Goal: Information Seeking & Learning: Find specific fact

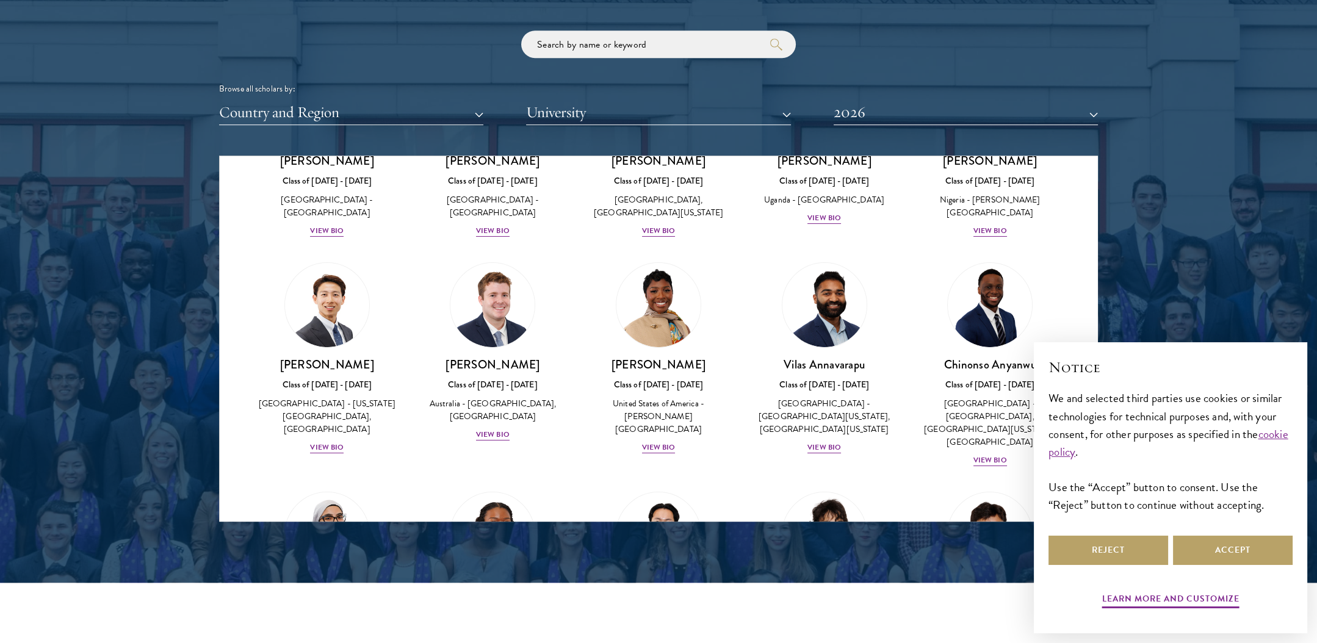
scroll to position [488, 0]
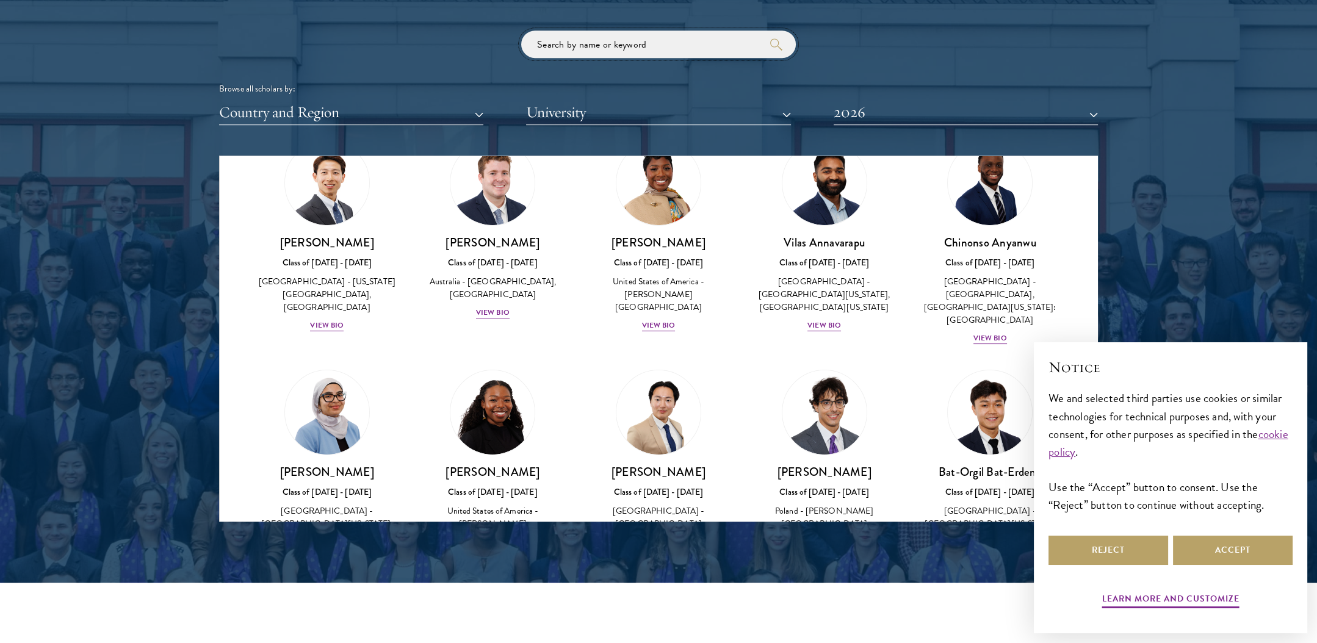
click at [625, 45] on input "search" at bounding box center [658, 44] width 275 height 27
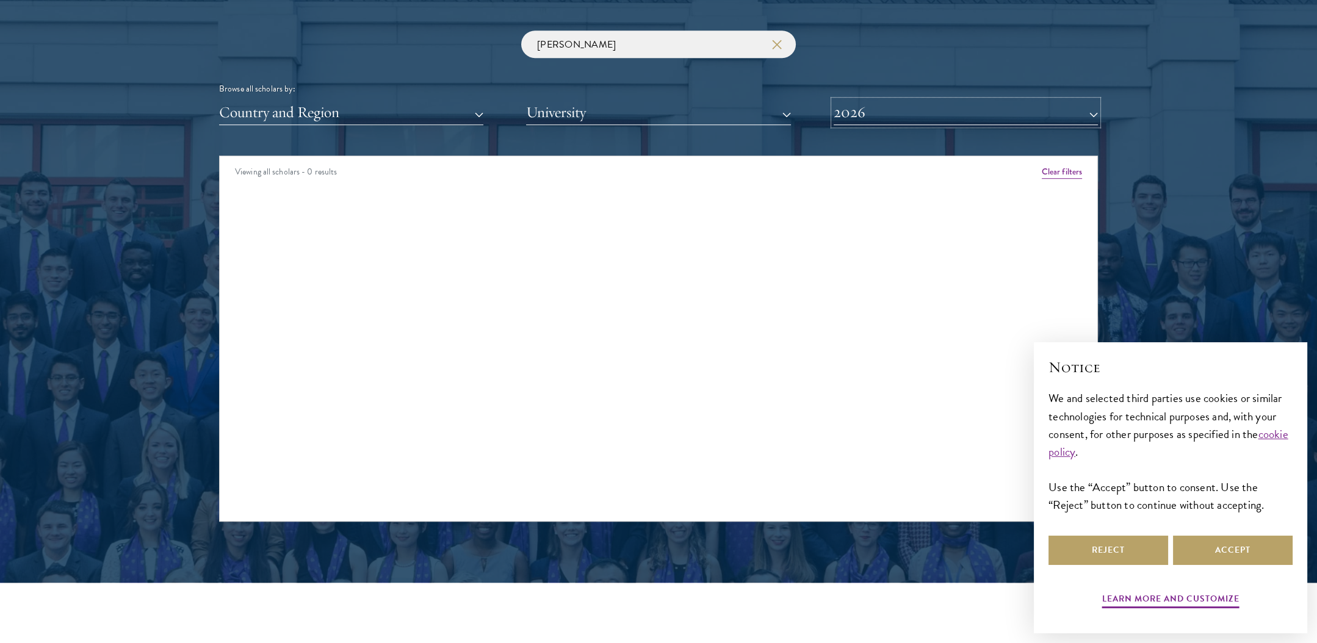
click at [1001, 104] on button "2026" at bounding box center [965, 112] width 264 height 25
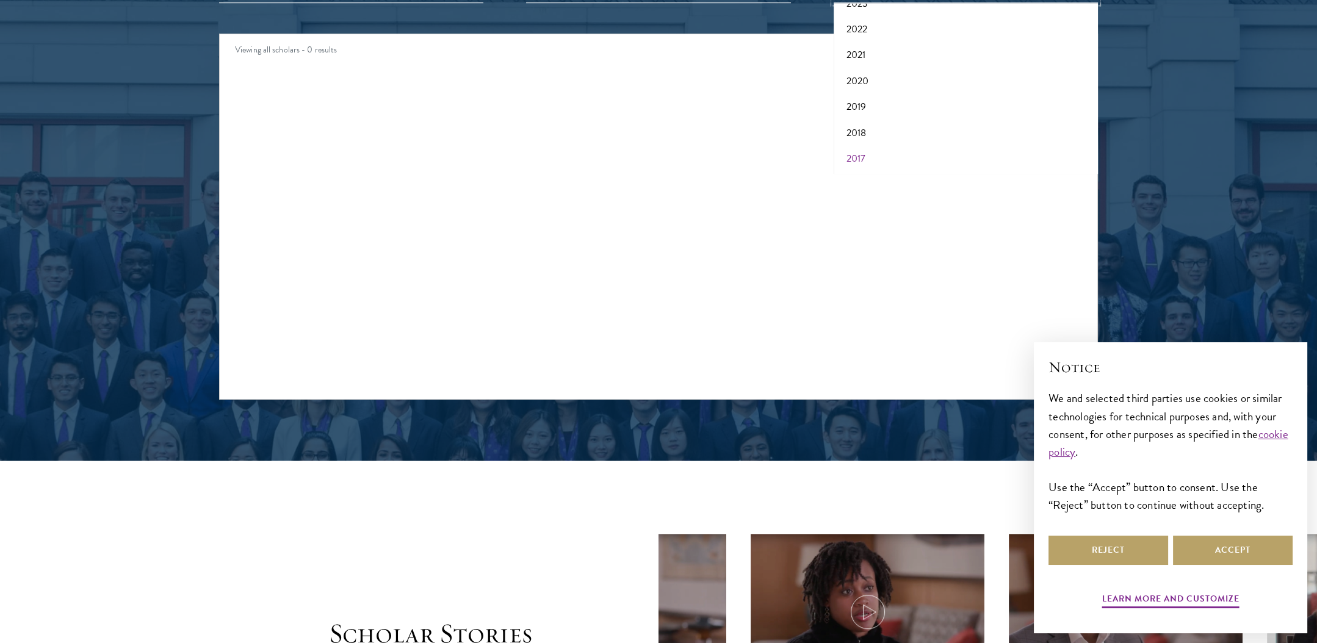
scroll to position [1647, 0]
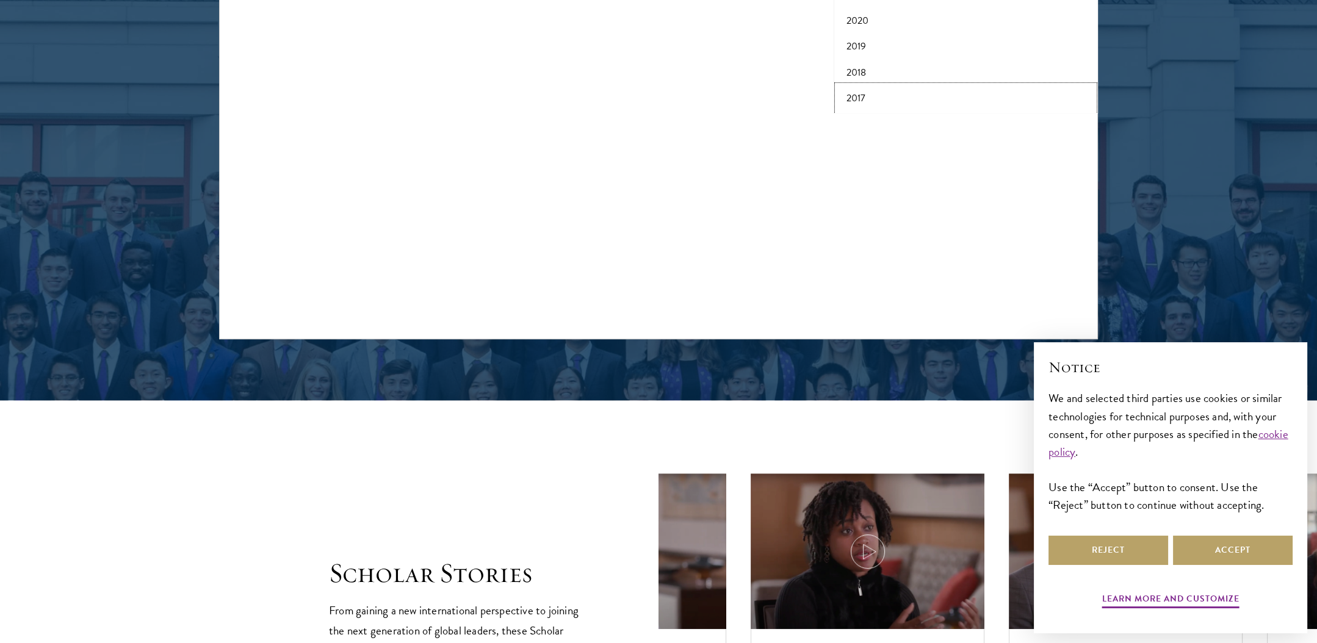
click at [875, 93] on button "2017" at bounding box center [965, 98] width 257 height 26
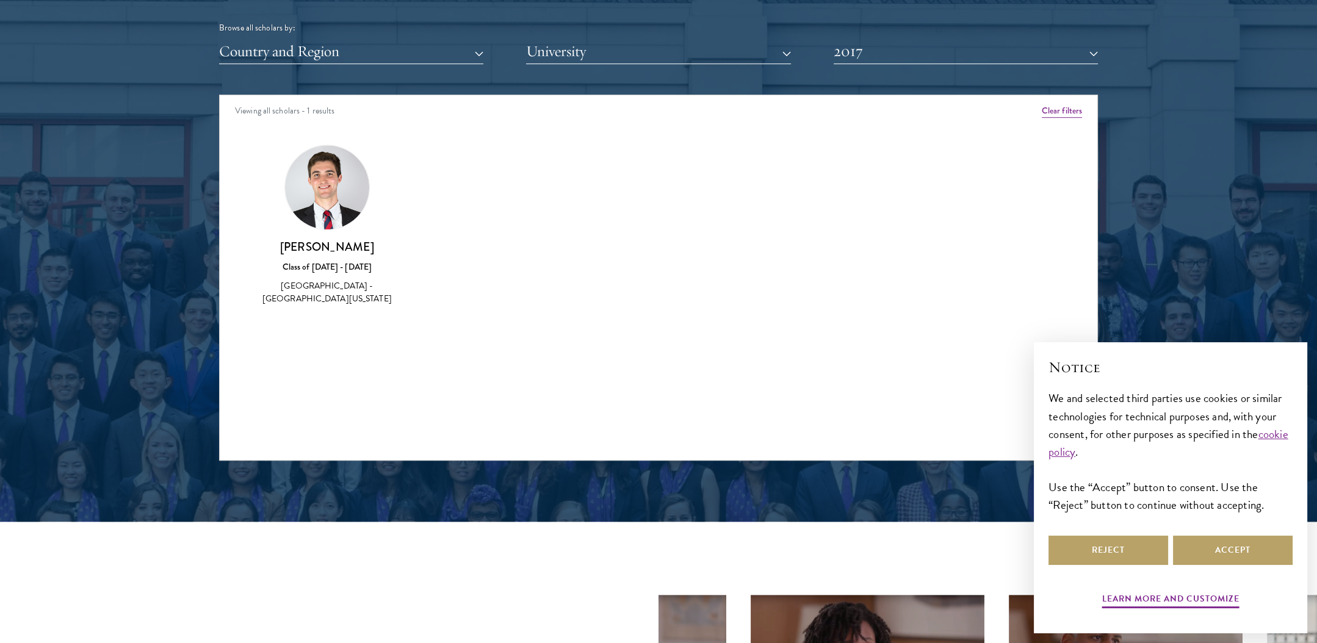
scroll to position [1403, 0]
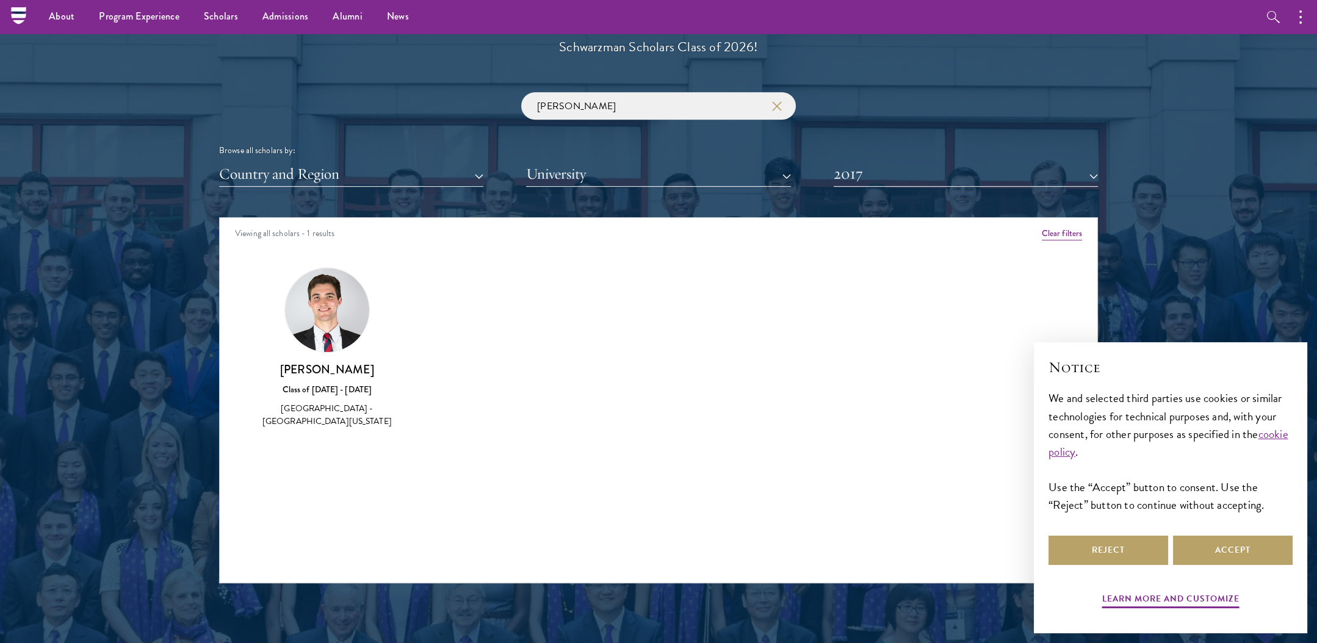
click at [347, 334] on img at bounding box center [327, 310] width 84 height 84
drag, startPoint x: 650, startPoint y: 113, endPoint x: 511, endPoint y: 112, distance: 139.1
click at [518, 113] on div "[PERSON_NAME] Browse all scholars by: Country and Region All Countries and Regi…" at bounding box center [658, 139] width 879 height 95
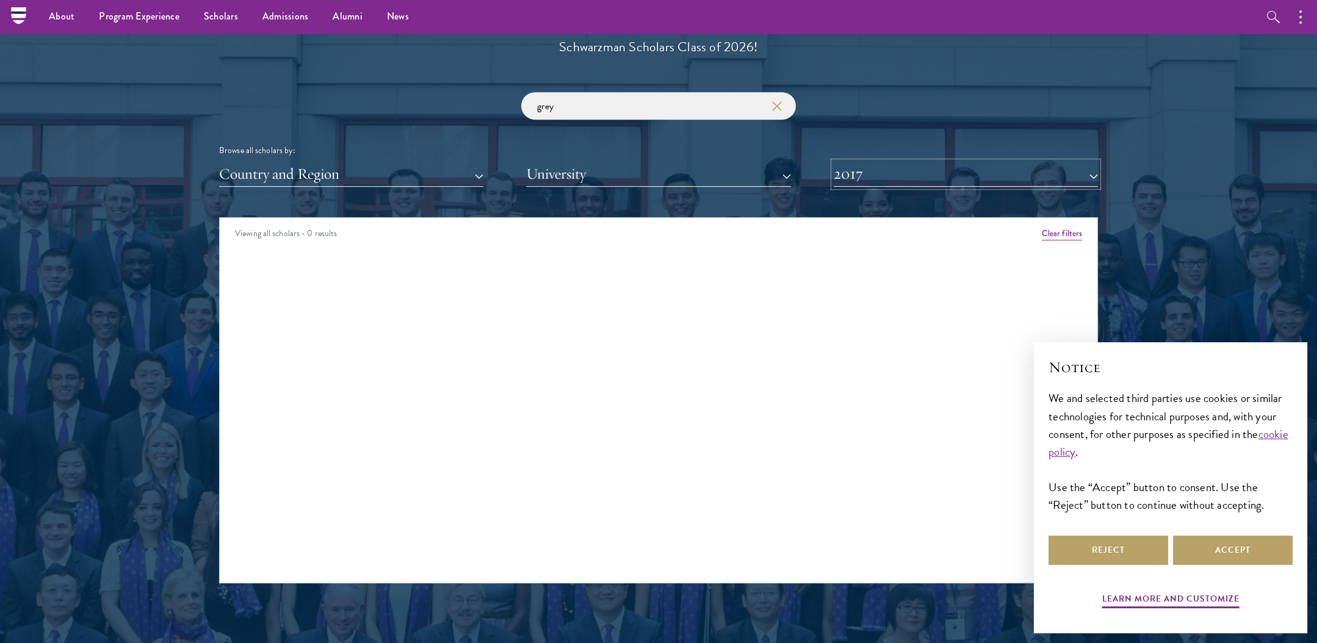
click at [889, 170] on button "2017" at bounding box center [965, 174] width 264 height 25
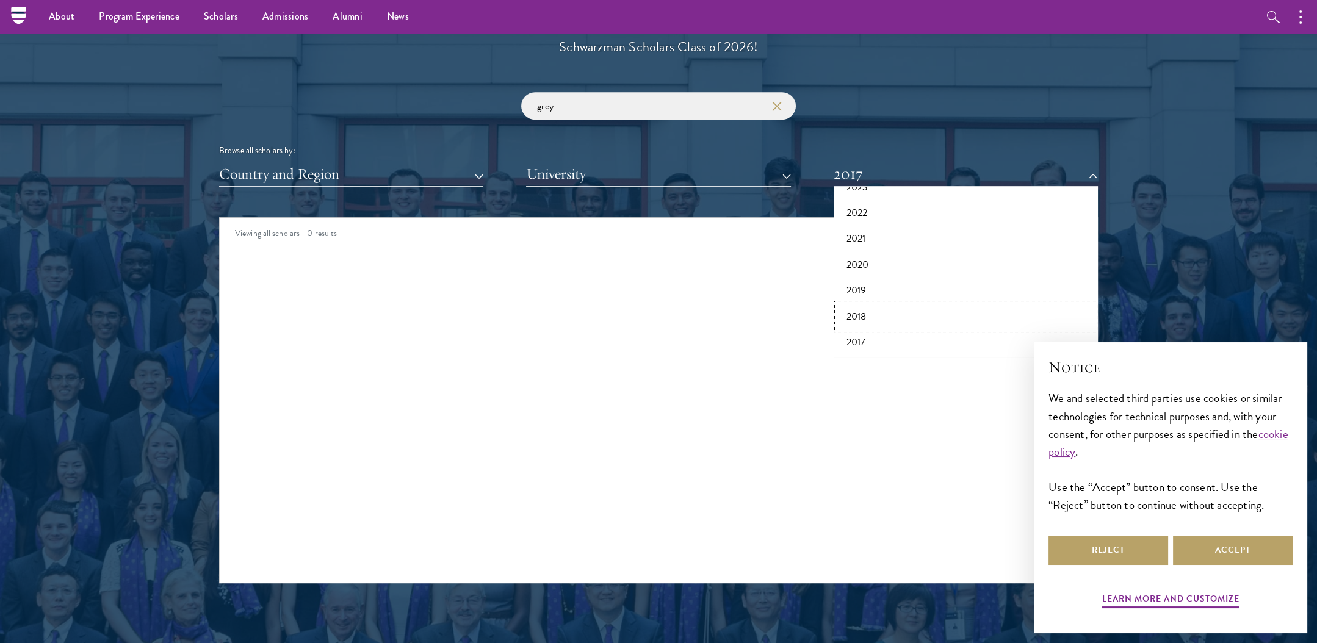
click at [898, 309] on button "2018" at bounding box center [965, 317] width 257 height 26
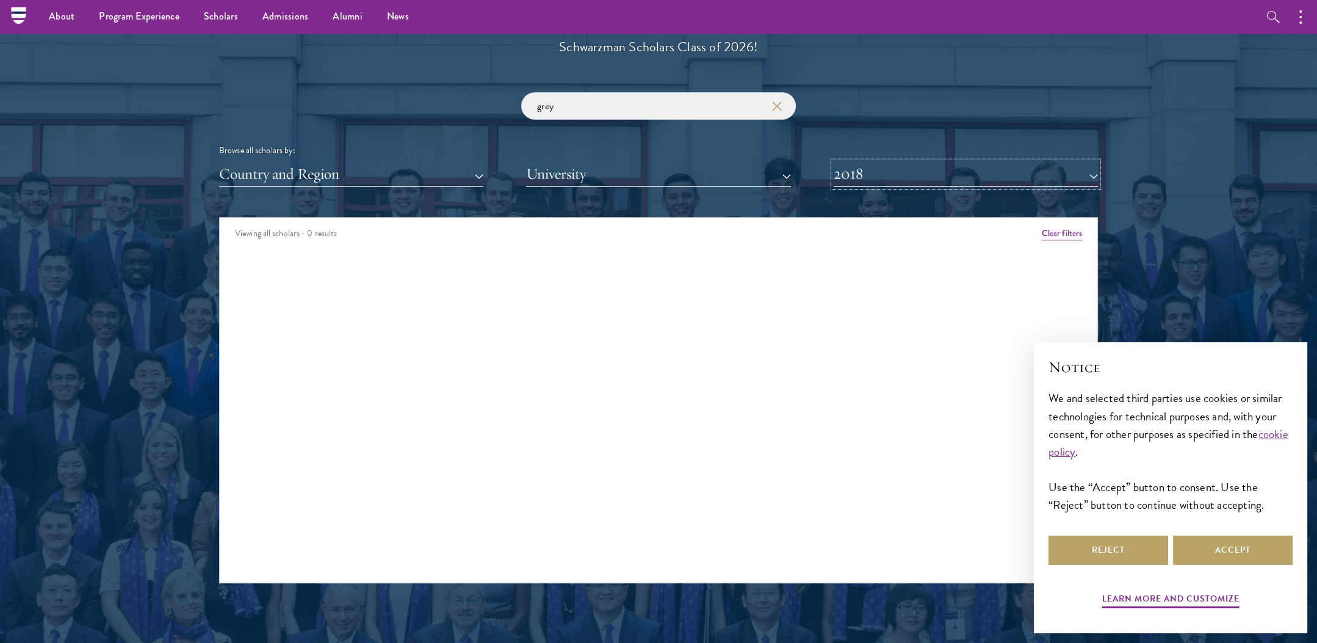
click at [912, 171] on button "2018" at bounding box center [965, 174] width 264 height 25
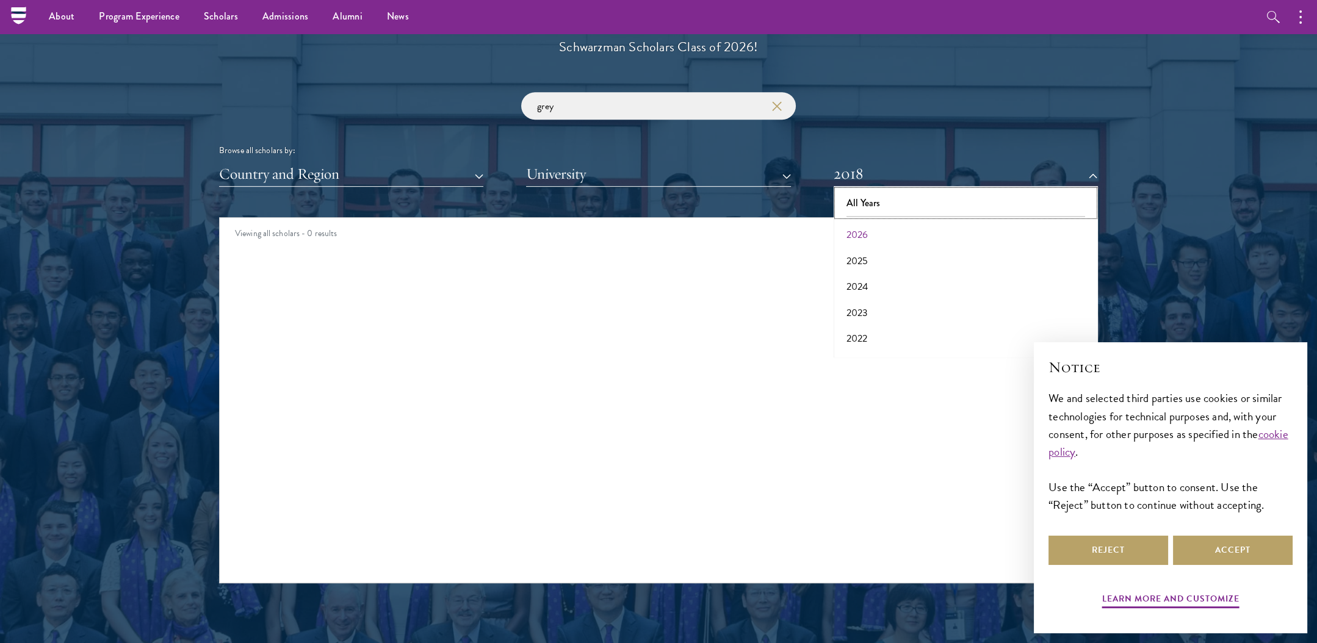
click at [901, 198] on button "All Years" at bounding box center [965, 203] width 257 height 26
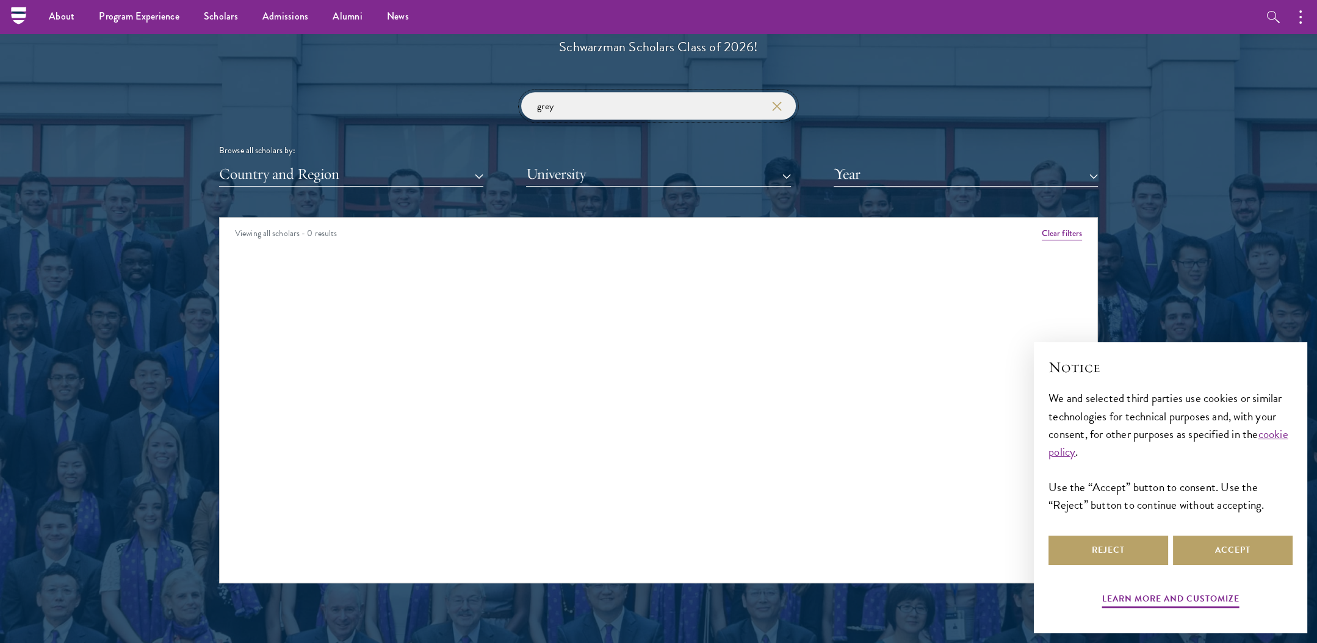
click at [608, 108] on input "grey" at bounding box center [658, 105] width 275 height 27
type input "g"
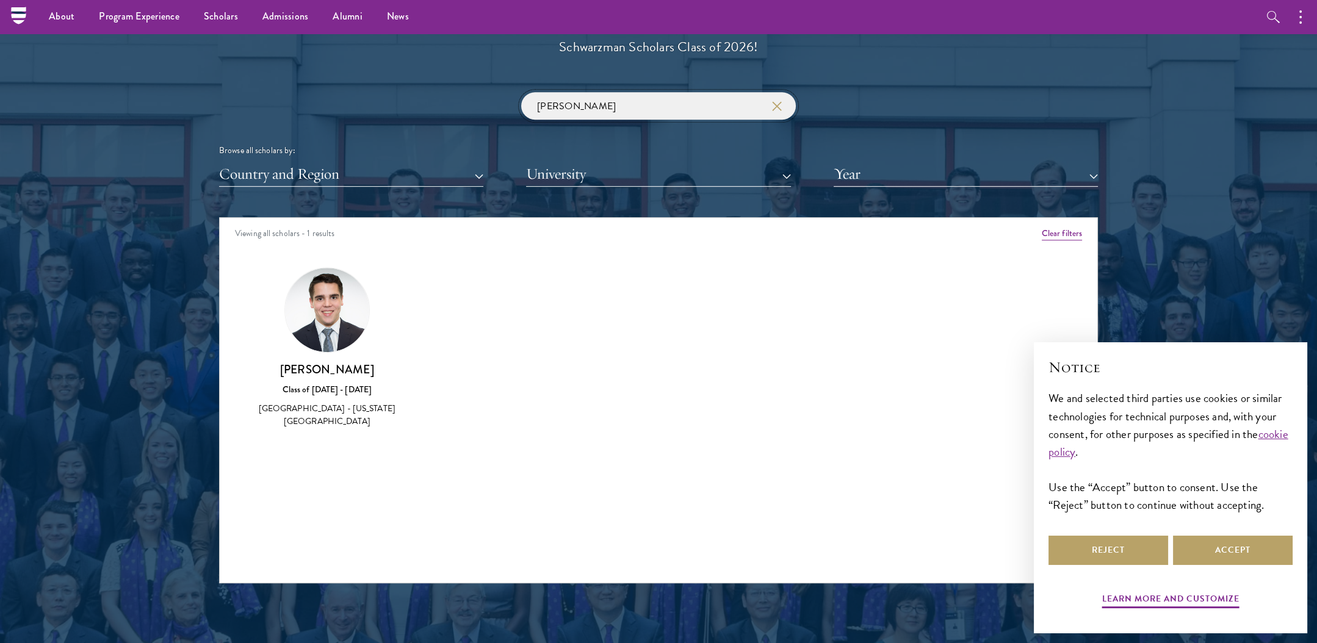
drag, startPoint x: 604, startPoint y: 101, endPoint x: 496, endPoint y: 118, distance: 109.4
click at [496, 118] on div "[PERSON_NAME] Browse all scholars by: Country and Region All Countries and Regi…" at bounding box center [658, 139] width 879 height 95
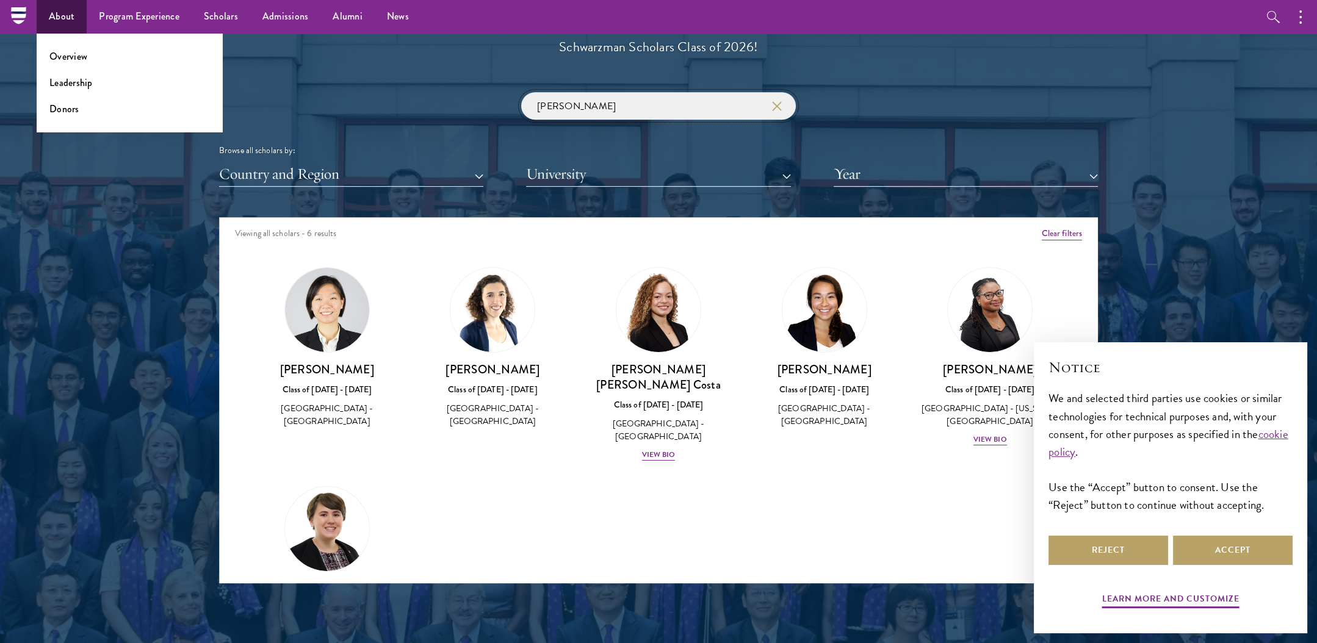
type input "[PERSON_NAME]"
